Goal: Information Seeking & Learning: Check status

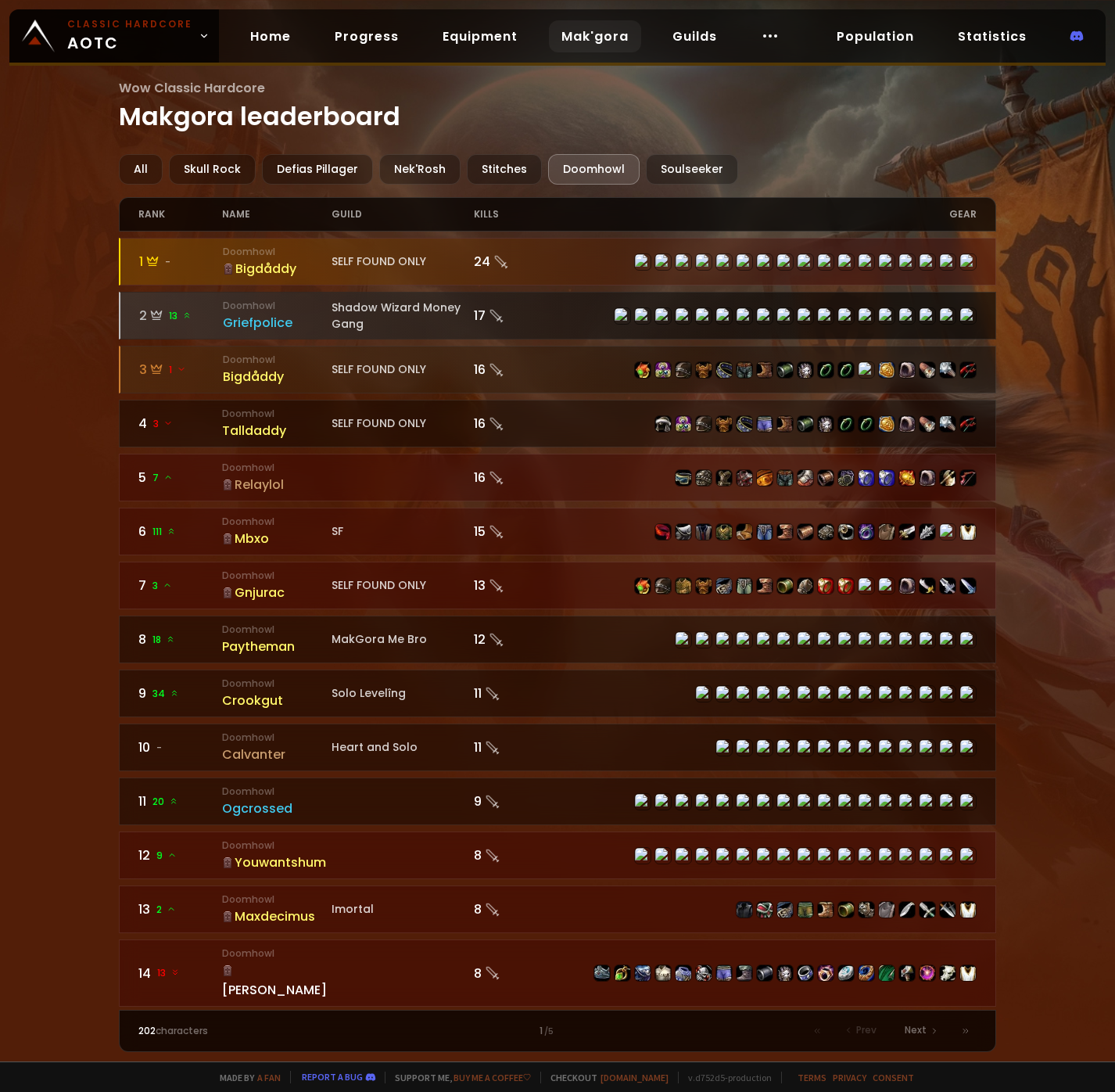
click at [270, 324] on div "Griefpolice" at bounding box center [276, 322] width 108 height 19
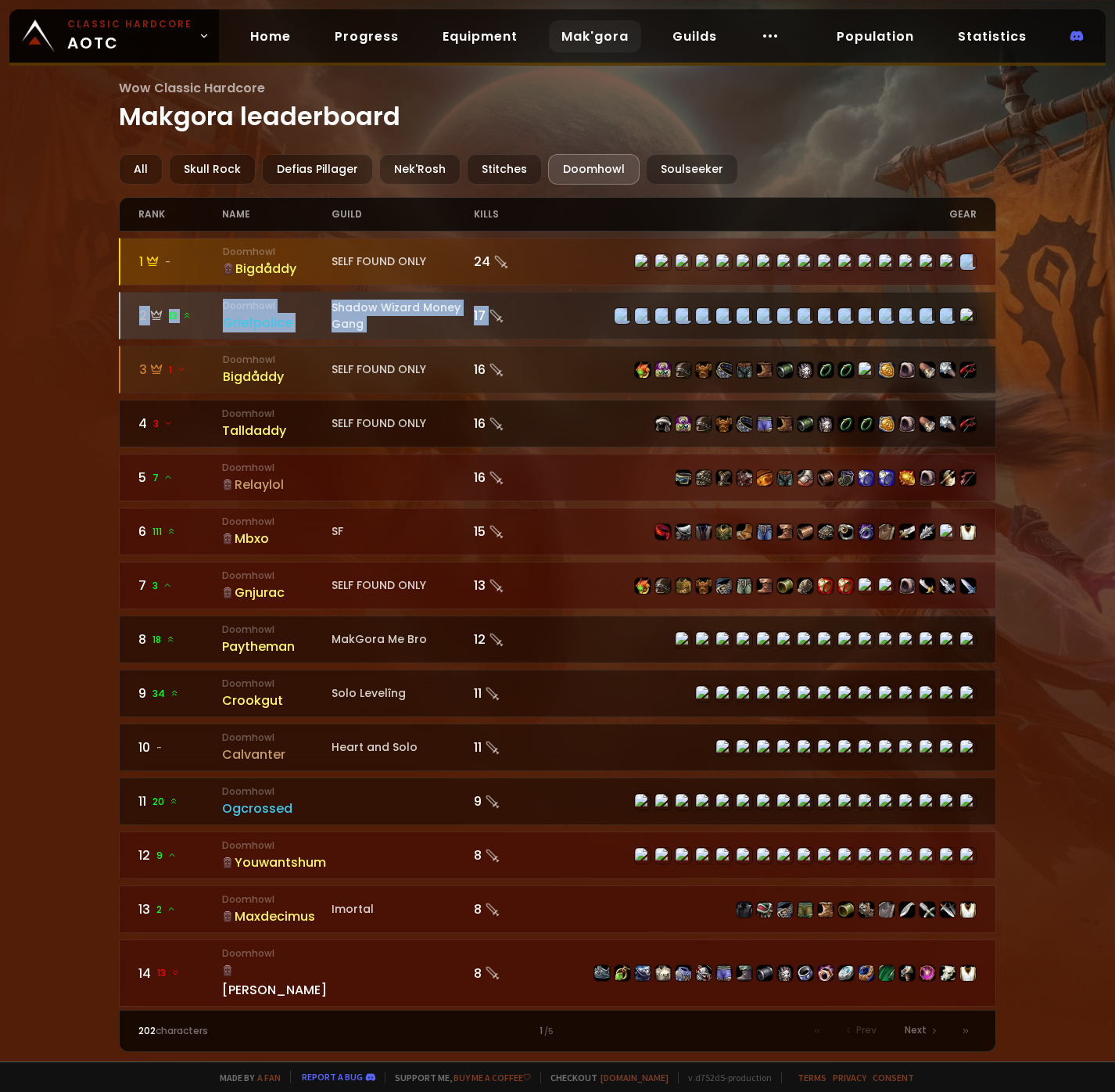
drag, startPoint x: 997, startPoint y: 287, endPoint x: 993, endPoint y: 299, distance: 12.6
click at [993, 299] on div "Wow Classic Hardcore Makgora leaderboard All Skull Rock Defias Pillager Nek'Ros…" at bounding box center [557, 530] width 1115 height 1061
click at [1019, 283] on div "Wow Classic Hardcore Makgora leaderboard All Skull Rock Defias Pillager Nek'Ros…" at bounding box center [557, 530] width 1115 height 1061
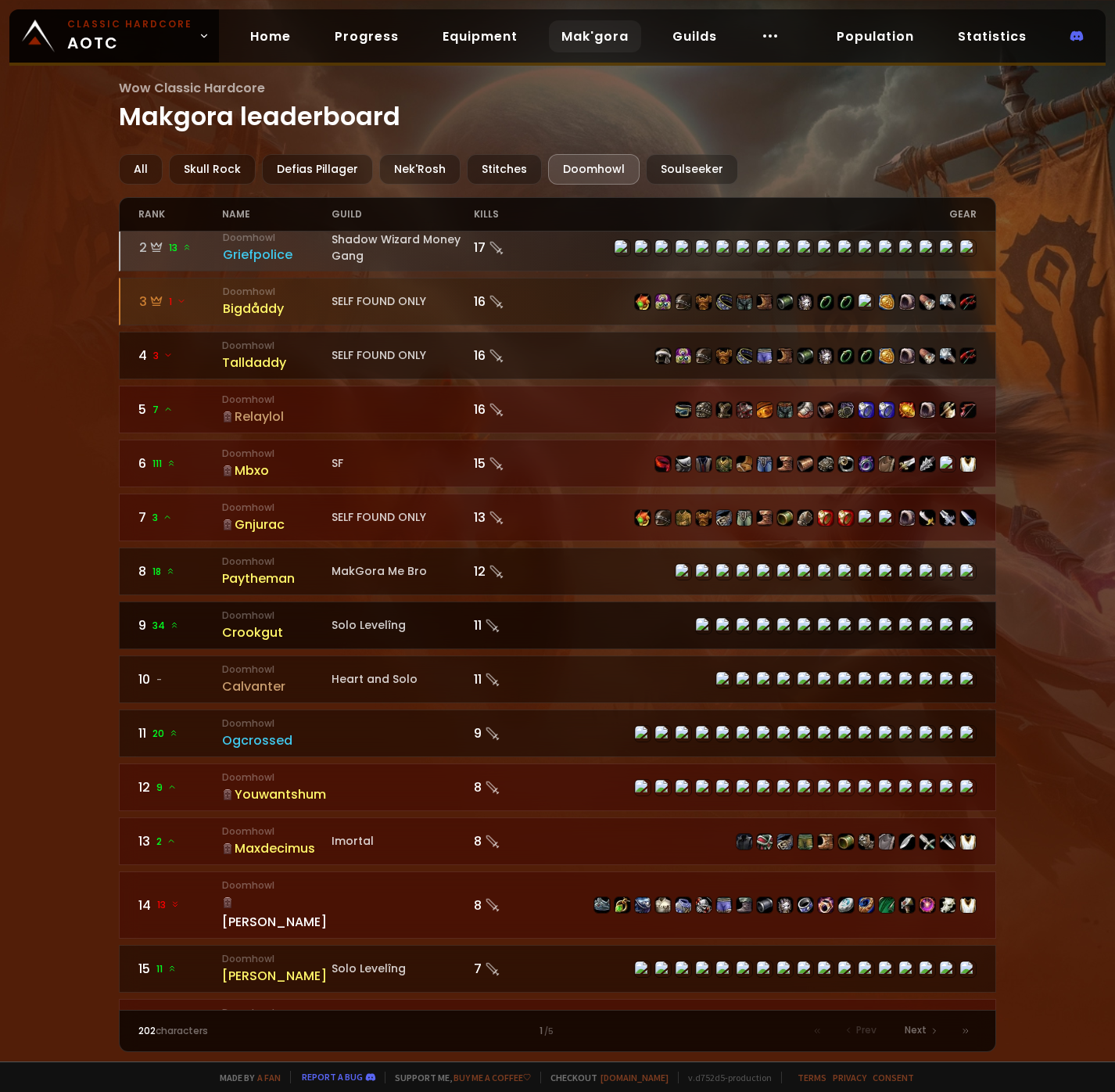
scroll to position [459, 0]
